Goal: Navigation & Orientation: Find specific page/section

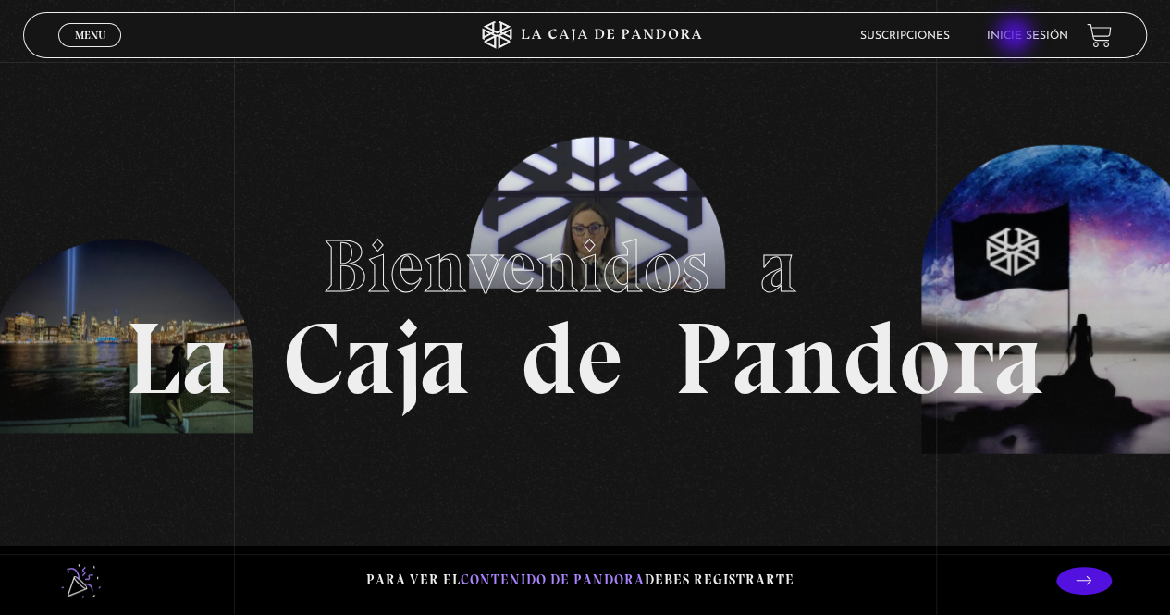
click at [1016, 37] on link "Inicie sesión" at bounding box center [1027, 36] width 81 height 11
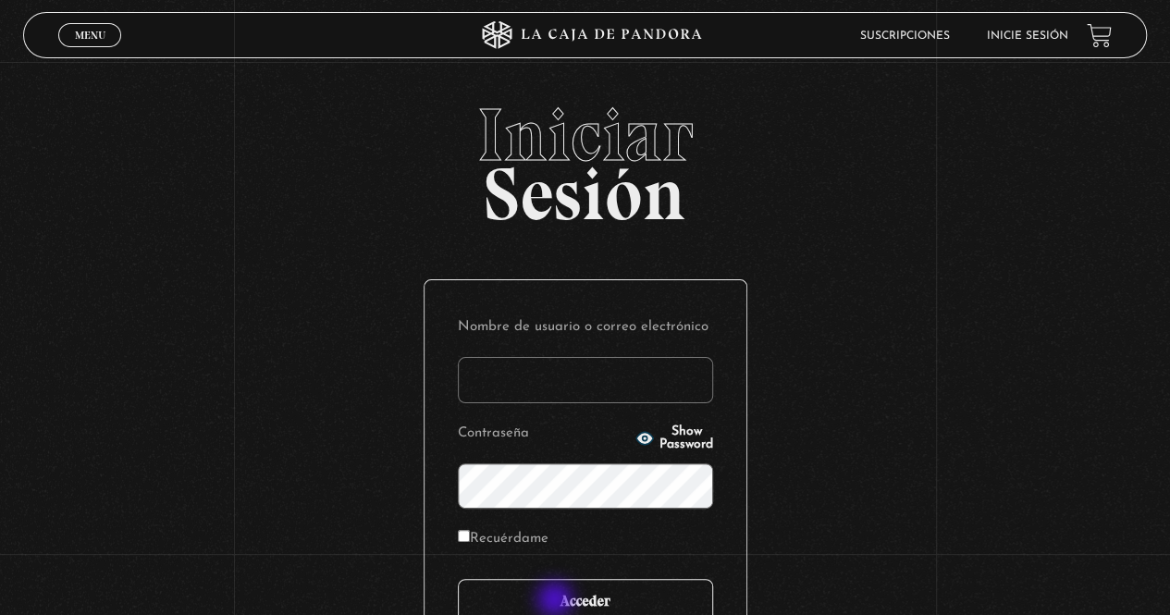
type input "Maripos@14"
click at [557, 601] on input "Acceder" at bounding box center [585, 602] width 255 height 46
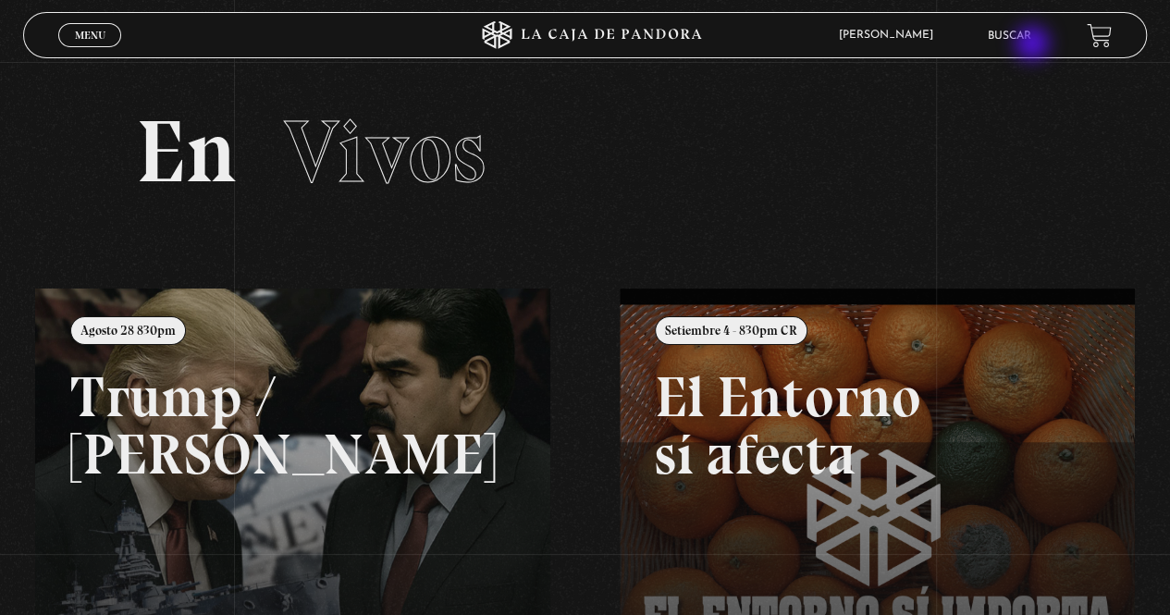
click at [1031, 45] on li "Buscar" at bounding box center [1009, 35] width 43 height 29
click at [106, 42] on link "Menu Cerrar" at bounding box center [89, 35] width 63 height 24
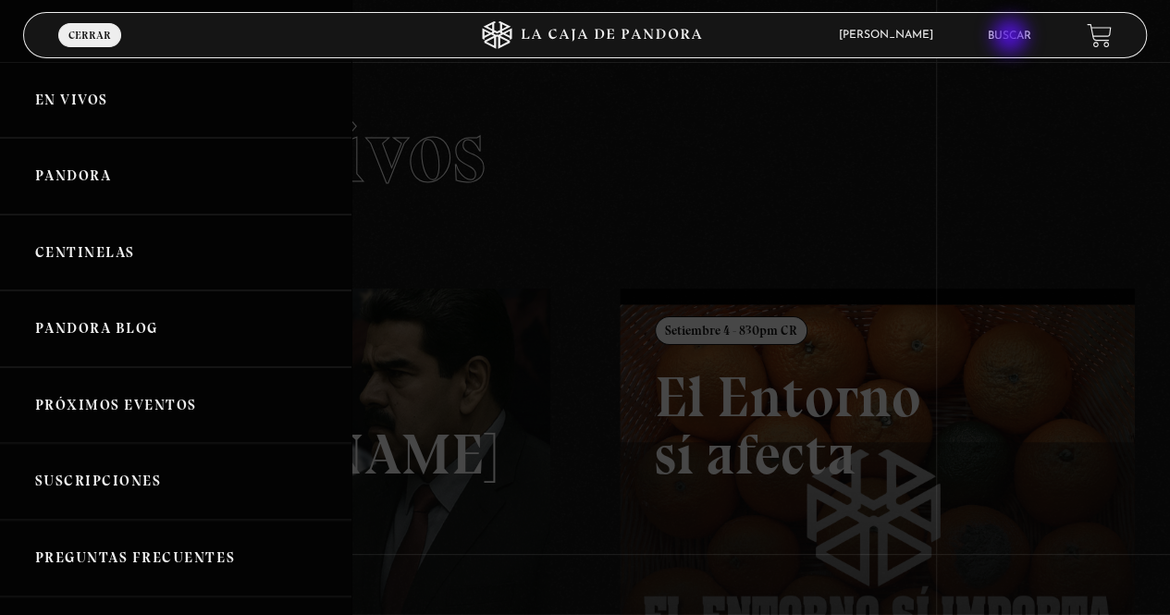
click at [1012, 38] on link "Buscar" at bounding box center [1009, 36] width 43 height 11
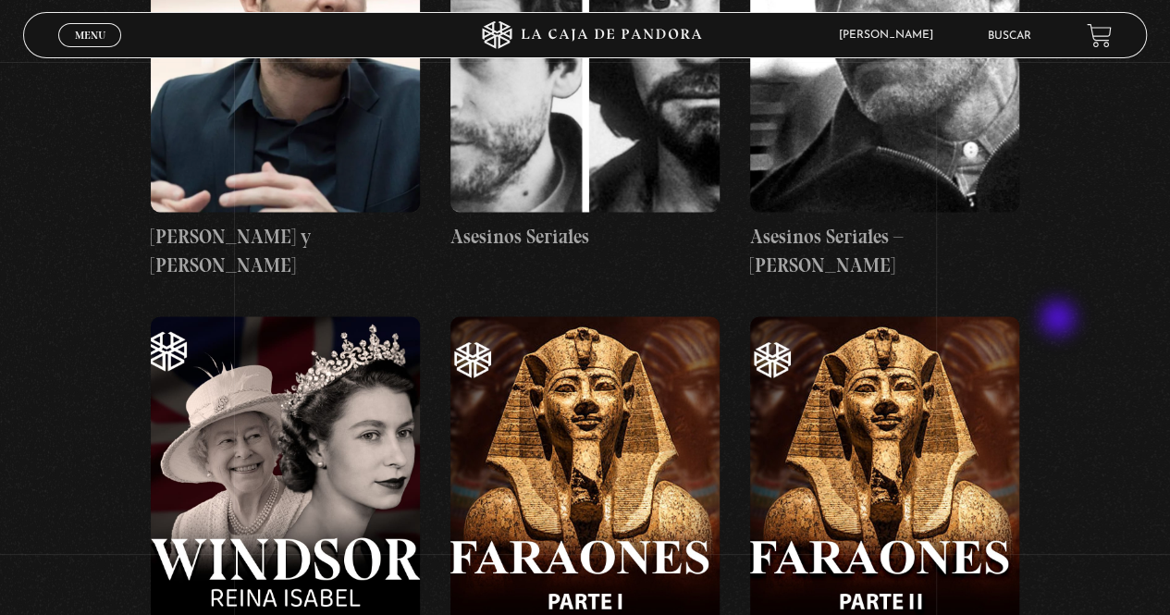
scroll to position [43721, 0]
